Goal: Use online tool/utility: Utilize a website feature to perform a specific function

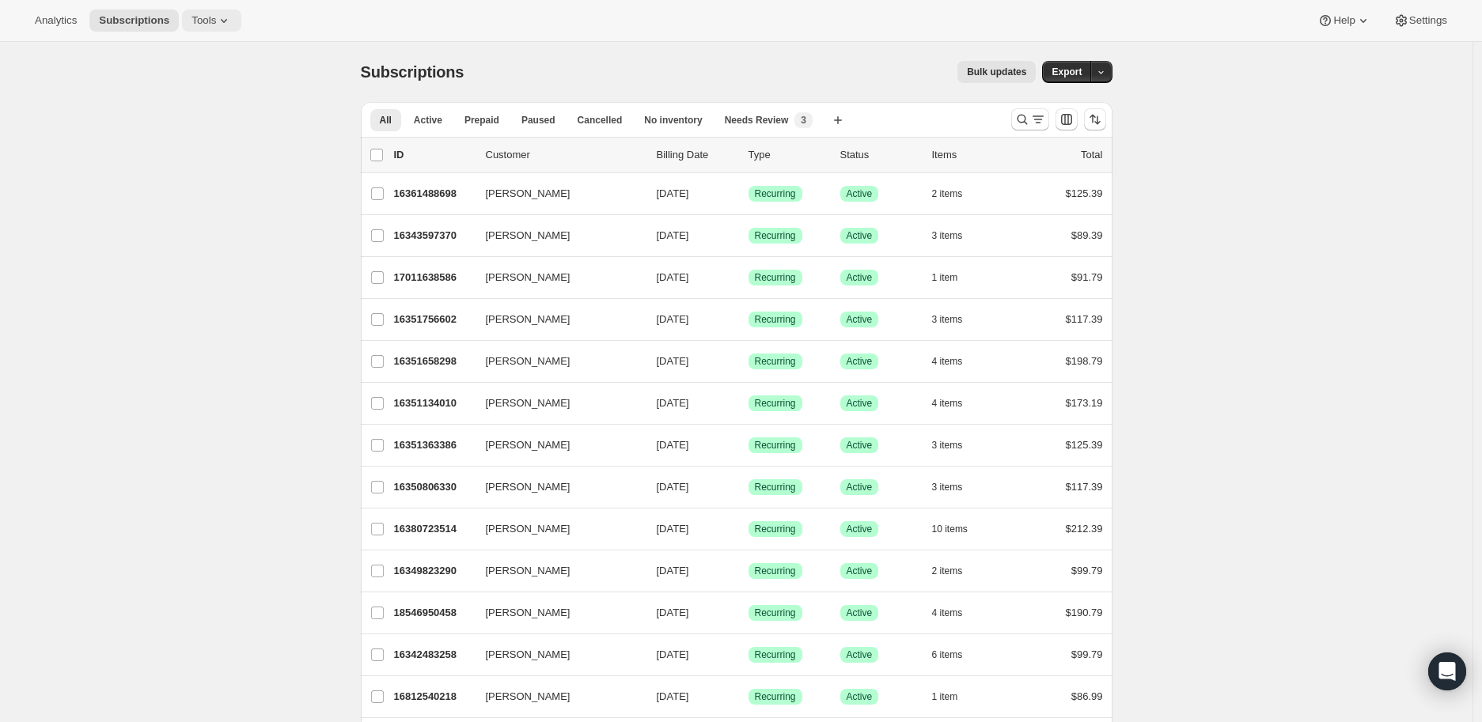
click at [191, 15] on span "Tools" at bounding box center [203, 20] width 25 height 13
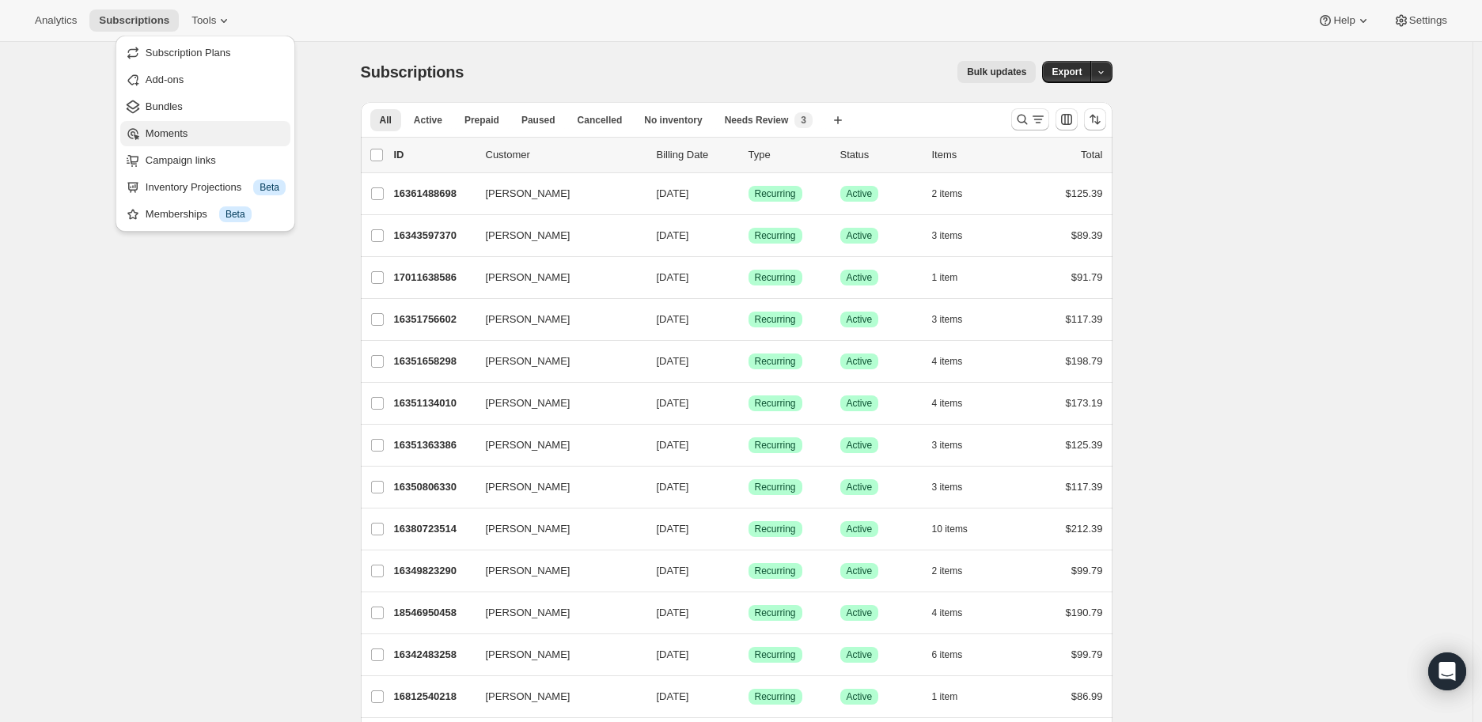
click at [186, 139] on span "Moments" at bounding box center [167, 133] width 42 height 12
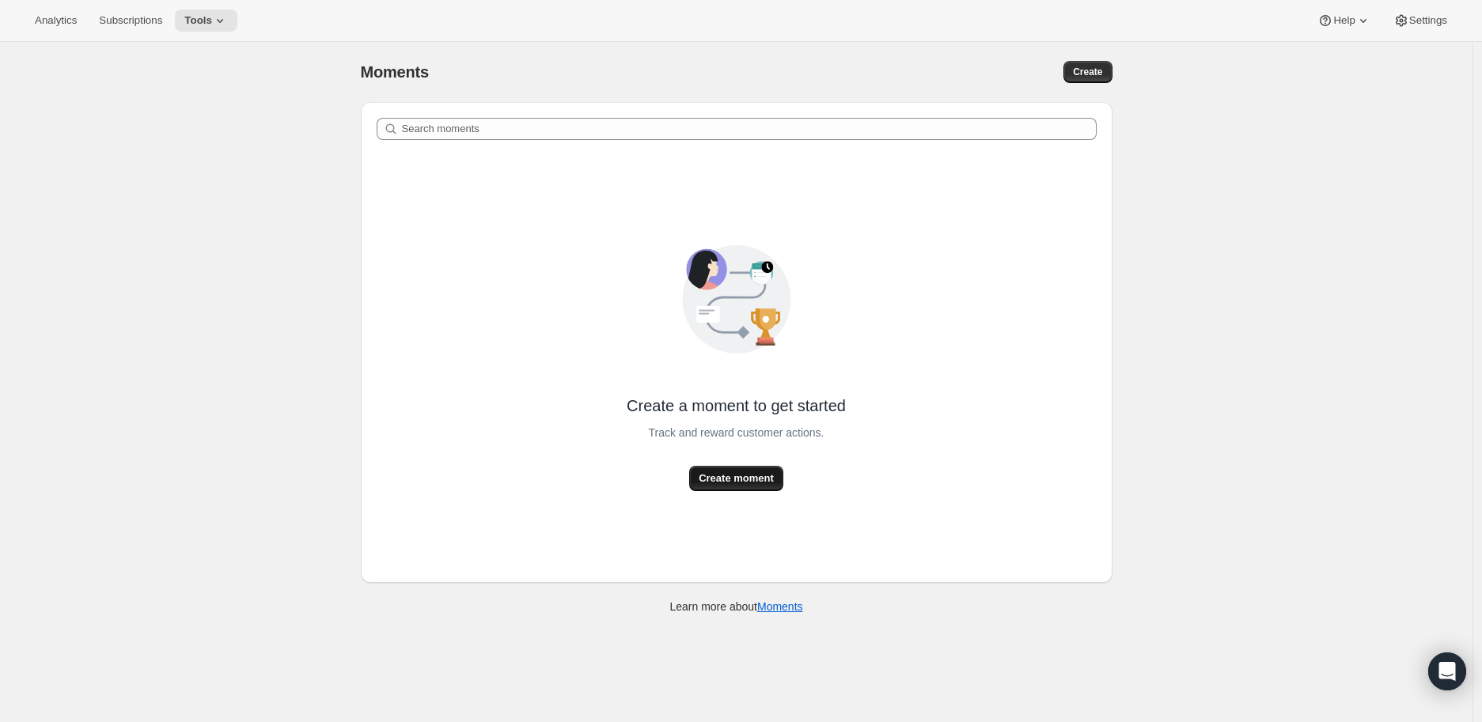
click at [765, 483] on span "Create moment" at bounding box center [736, 479] width 75 height 16
